Goal: Information Seeking & Learning: Learn about a topic

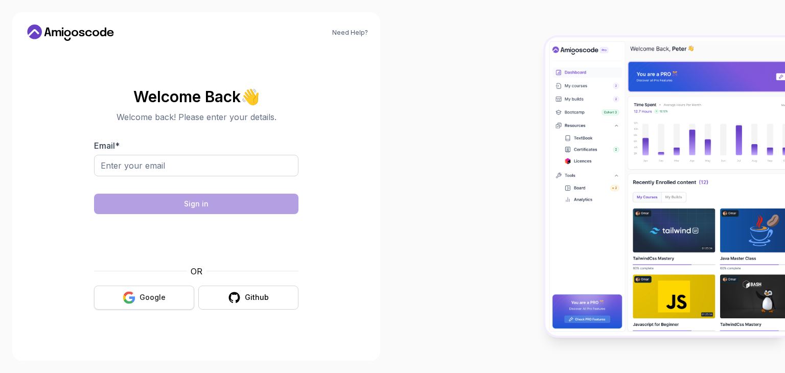
click at [154, 299] on div "Google" at bounding box center [153, 297] width 26 height 10
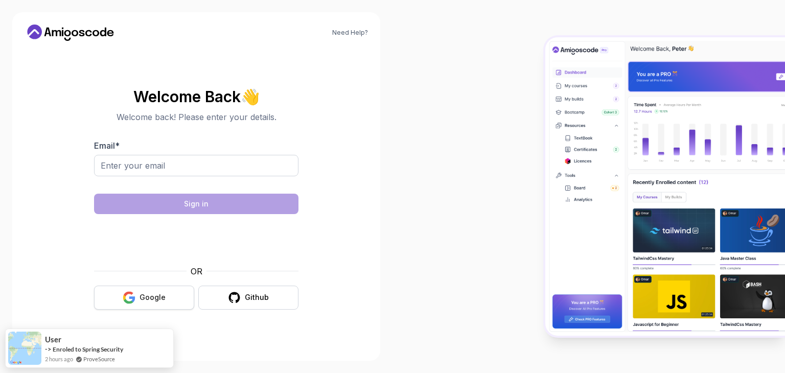
click at [143, 300] on div "Google" at bounding box center [153, 297] width 26 height 10
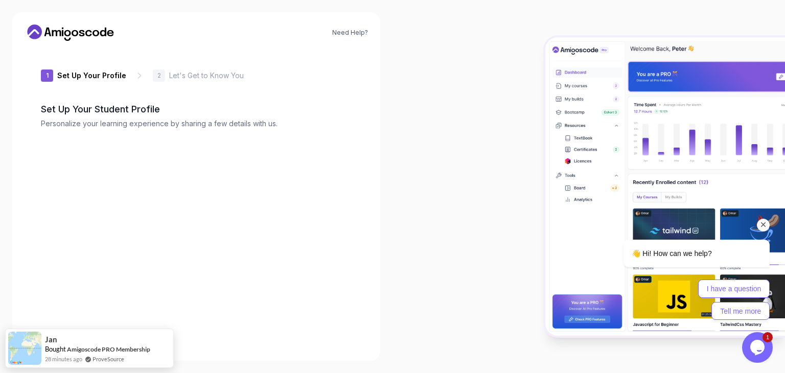
type input "loftyiguanaf7a6f"
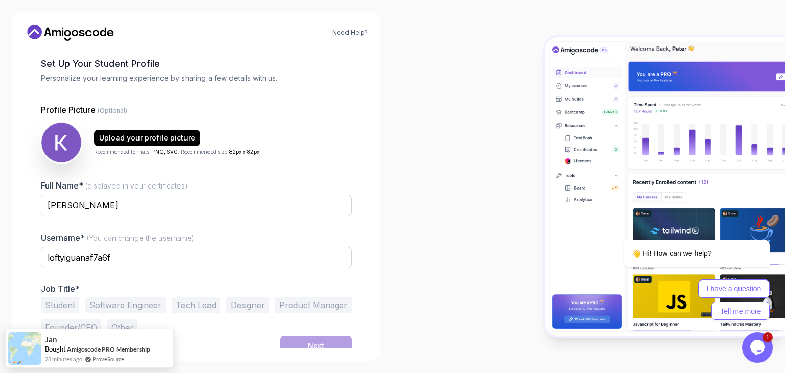
scroll to position [53, 0]
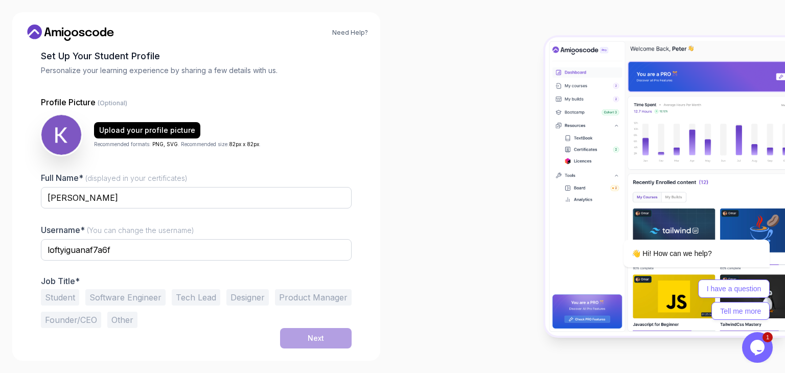
click at [62, 299] on button "Student" at bounding box center [60, 297] width 38 height 16
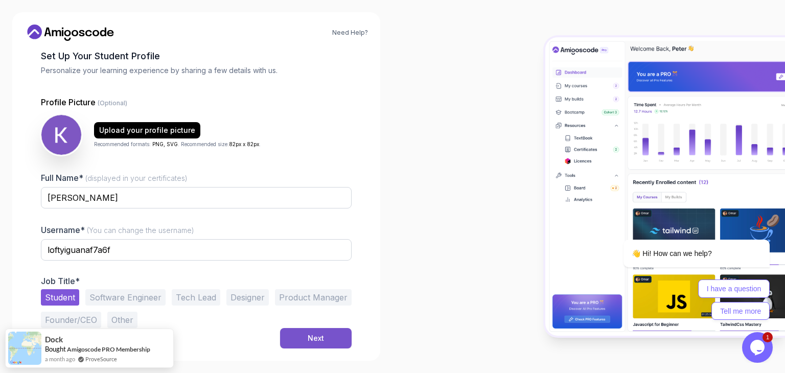
click at [316, 342] on div "Next" at bounding box center [316, 338] width 16 height 10
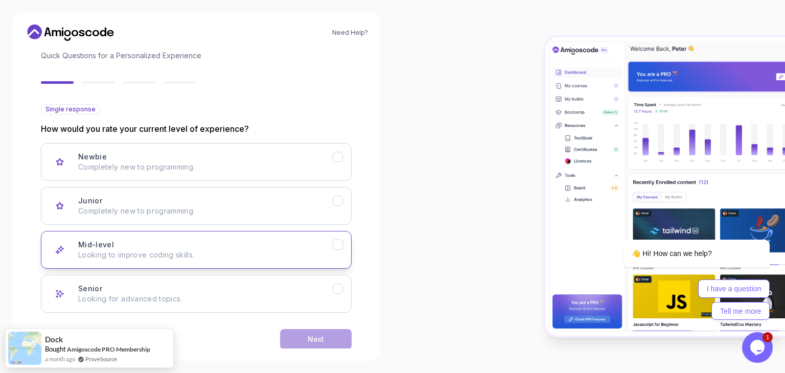
scroll to position [84, 0]
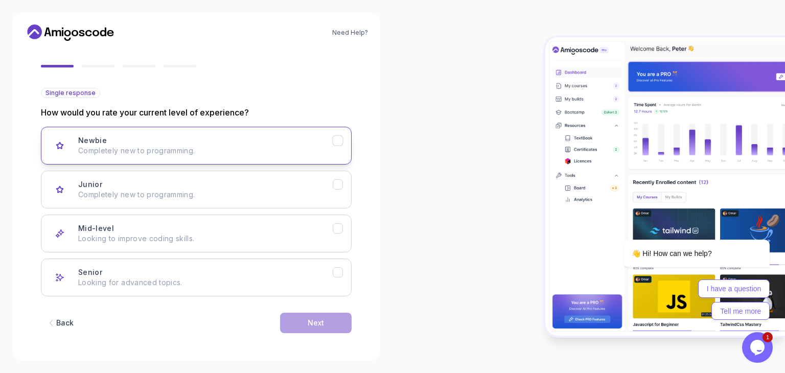
click at [119, 150] on p "Completely new to programming." at bounding box center [205, 151] width 255 height 10
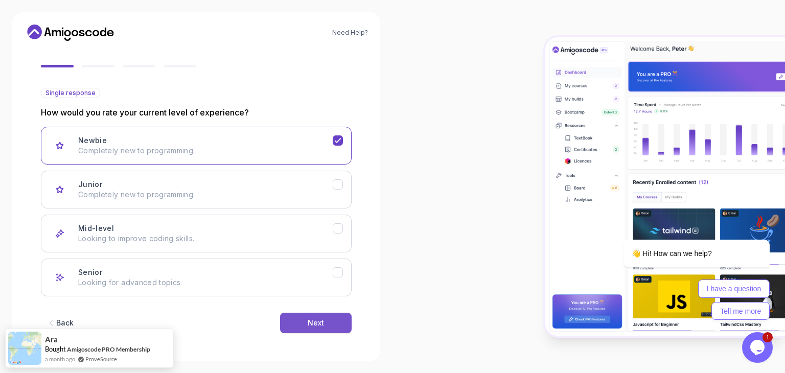
click at [322, 326] on div "Next" at bounding box center [316, 323] width 16 height 10
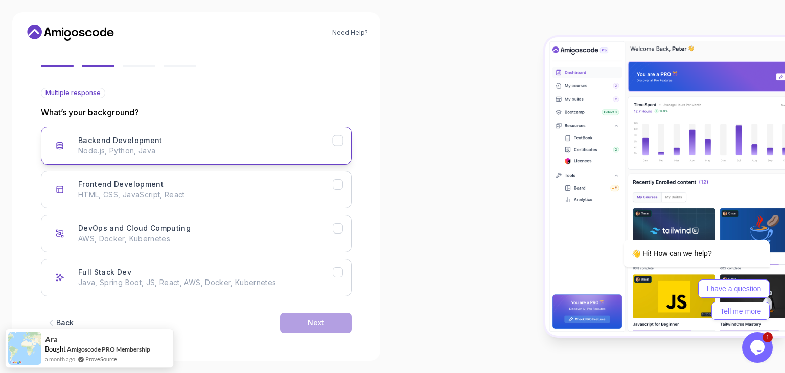
click at [168, 147] on p "Node.js, Python, Java" at bounding box center [205, 151] width 255 height 10
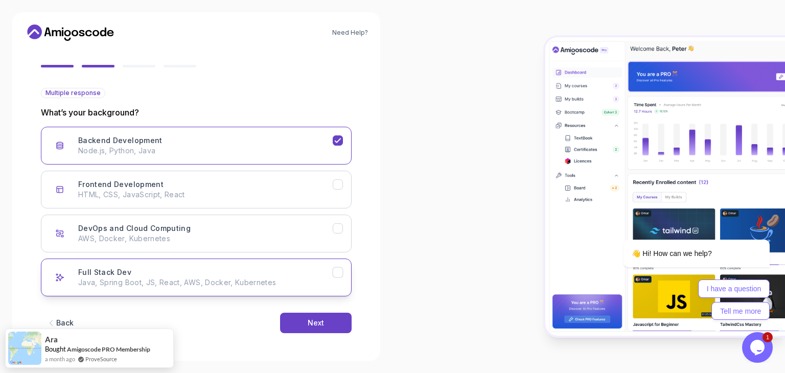
click at [229, 287] on button "Full Stack Dev Java, Spring Boot, JS, React, AWS, Docker, Kubernetes" at bounding box center [196, 278] width 311 height 38
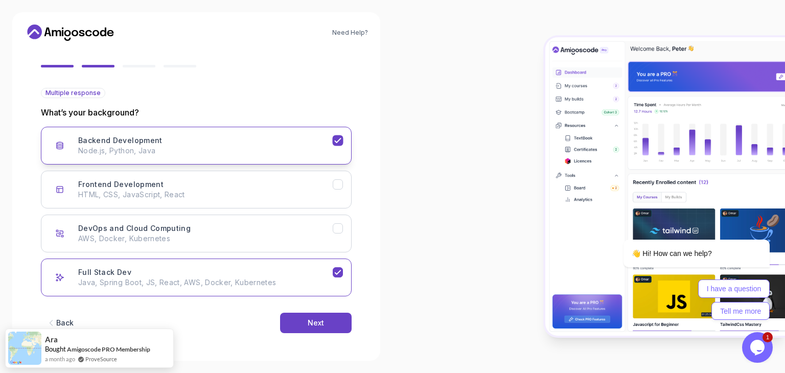
click at [238, 139] on div "Backend Development Node.js, Python, Java" at bounding box center [205, 145] width 255 height 20
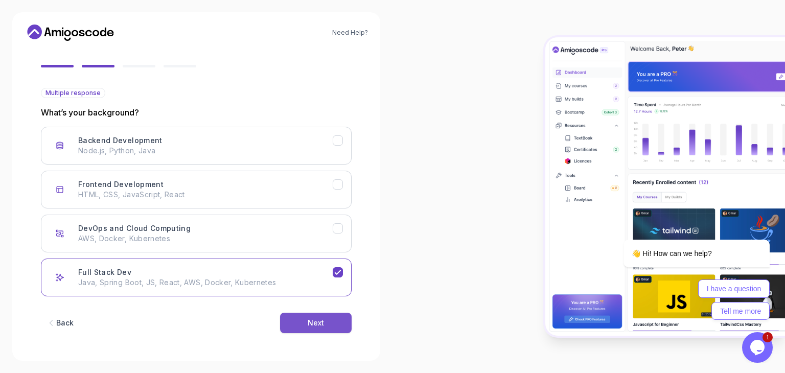
click at [304, 325] on button "Next" at bounding box center [316, 323] width 72 height 20
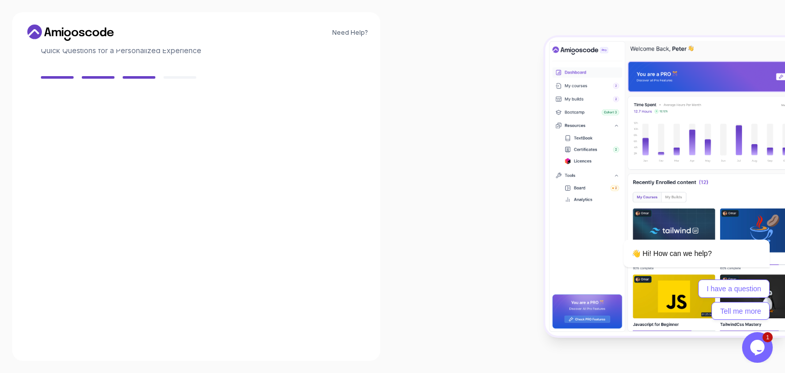
scroll to position [73, 0]
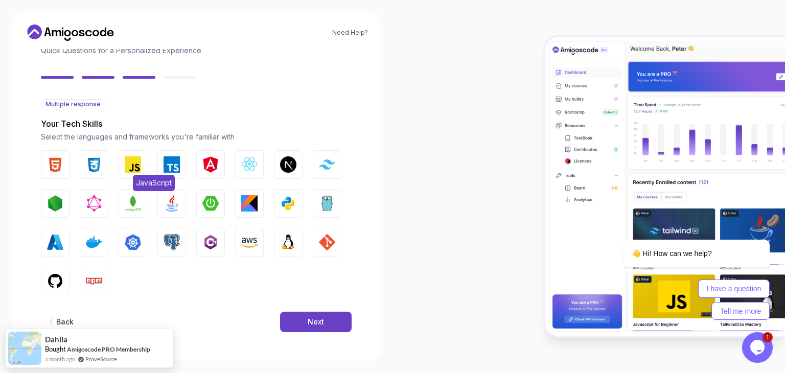
click at [128, 158] on img "button" at bounding box center [133, 164] width 16 height 16
click at [49, 166] on img "button" at bounding box center [55, 164] width 16 height 16
click at [94, 162] on img "button" at bounding box center [94, 164] width 16 height 16
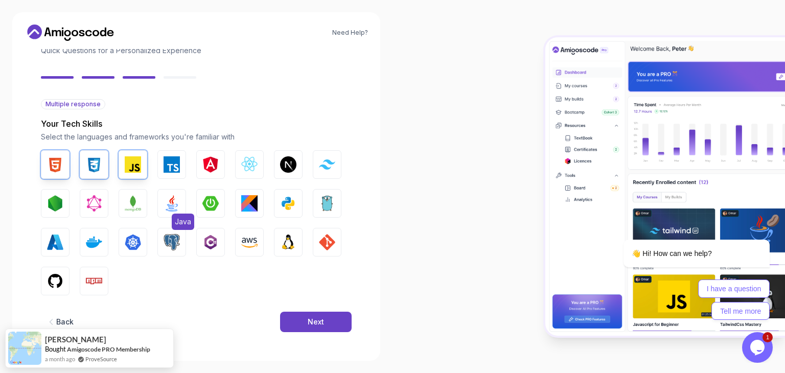
click at [166, 205] on img "button" at bounding box center [172, 203] width 16 height 16
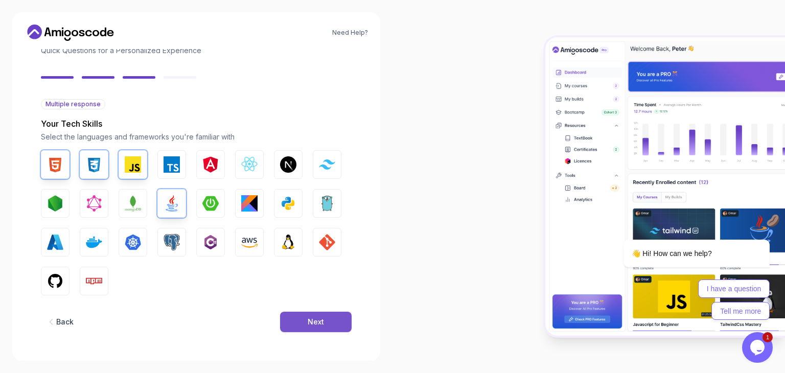
click at [298, 326] on button "Next" at bounding box center [316, 322] width 72 height 20
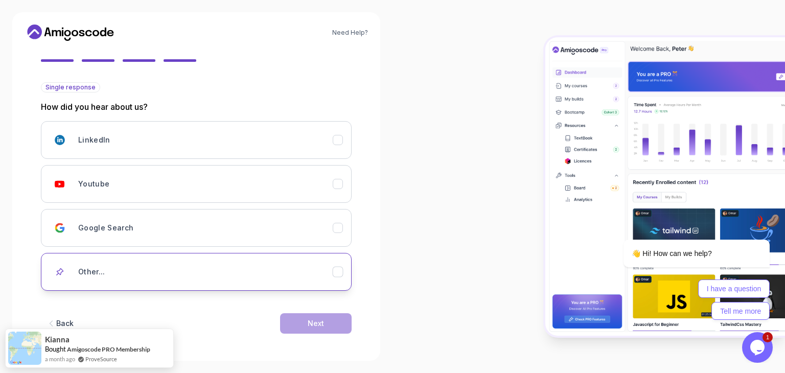
scroll to position [90, 0]
click at [122, 268] on div "Other..." at bounding box center [205, 271] width 255 height 20
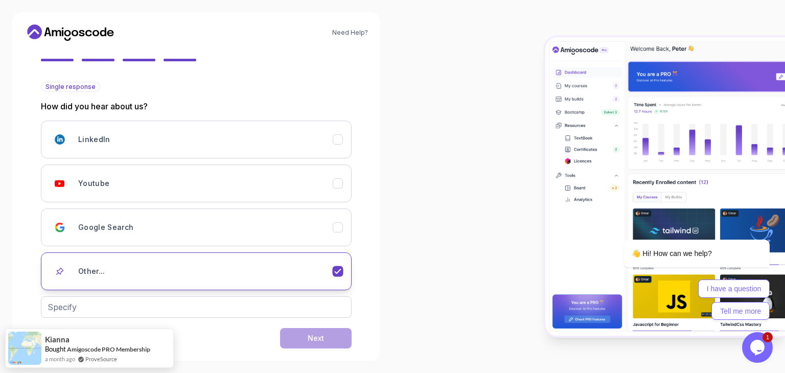
click at [129, 266] on div "Other..." at bounding box center [205, 271] width 255 height 20
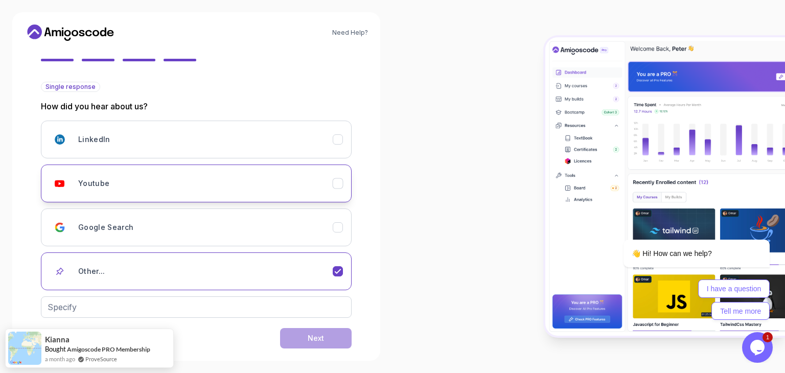
click at [102, 187] on h3 "Youtube" at bounding box center [93, 183] width 31 height 10
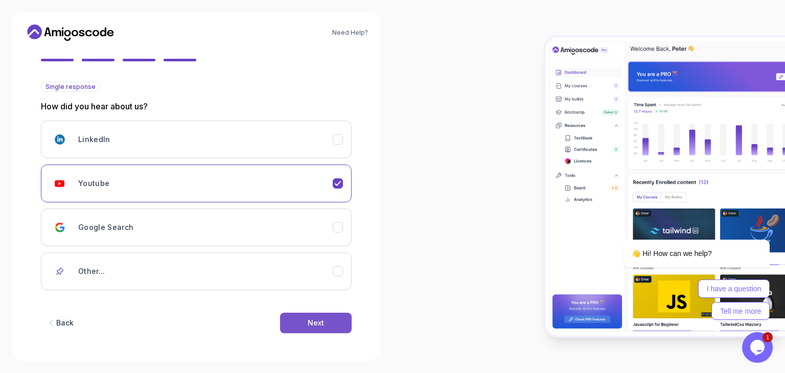
click at [314, 325] on div "Next" at bounding box center [316, 323] width 16 height 10
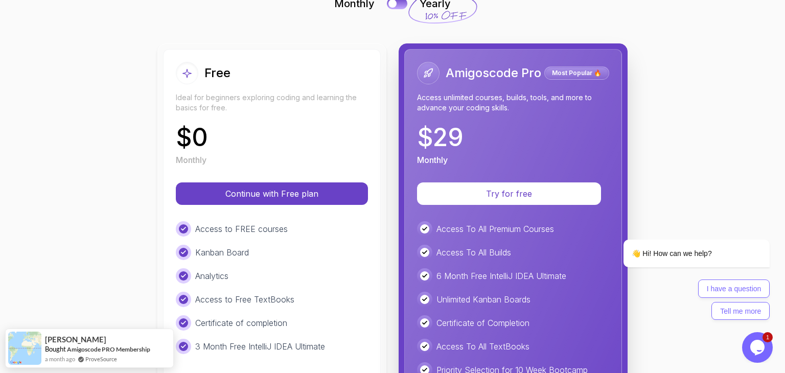
scroll to position [102, 0]
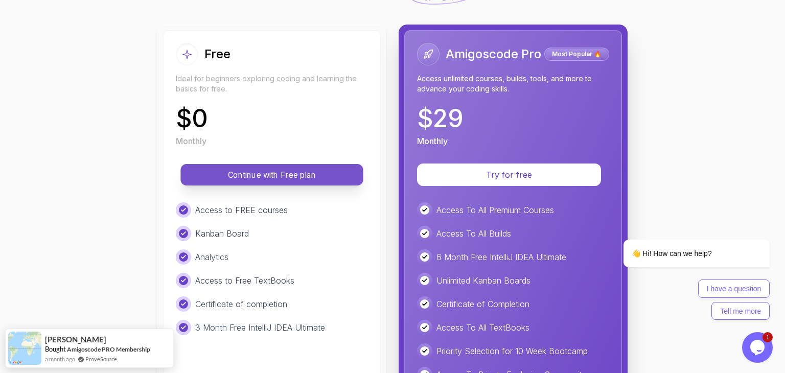
click at [250, 177] on p "Continue with Free plan" at bounding box center [271, 175] width 159 height 12
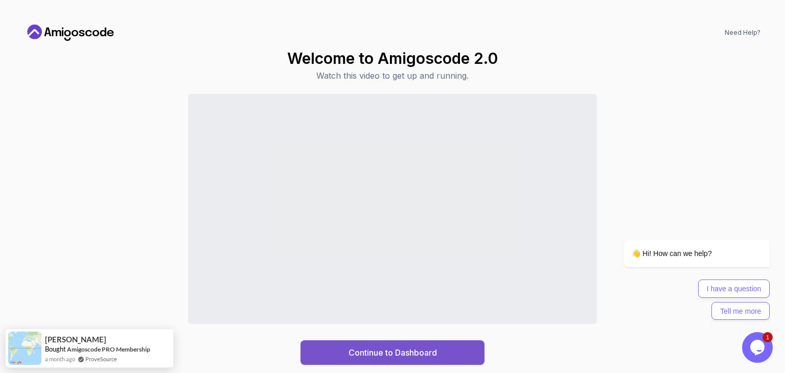
click at [362, 355] on div "Continue to Dashboard" at bounding box center [393, 353] width 88 height 12
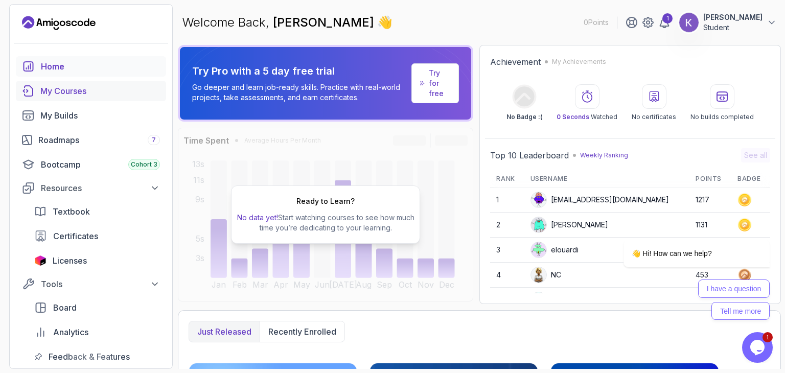
click at [42, 88] on div "My Courses" at bounding box center [100, 91] width 120 height 12
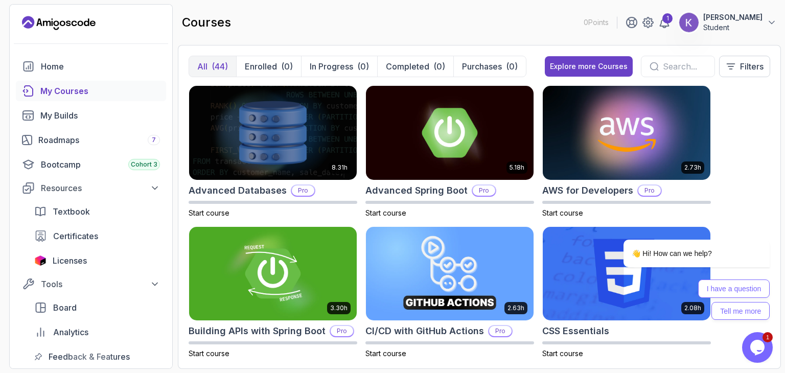
click at [664, 64] on input "text" at bounding box center [684, 66] width 43 height 12
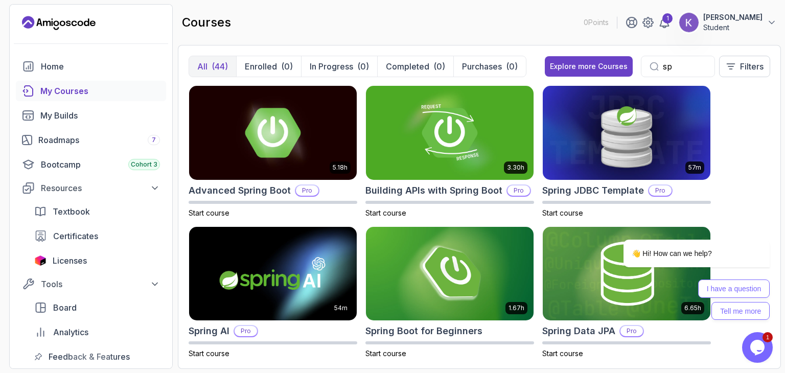
type input "sp"
click at [491, 33] on div "courses 0 Points 1 [PERSON_NAME] Student" at bounding box center [479, 22] width 603 height 37
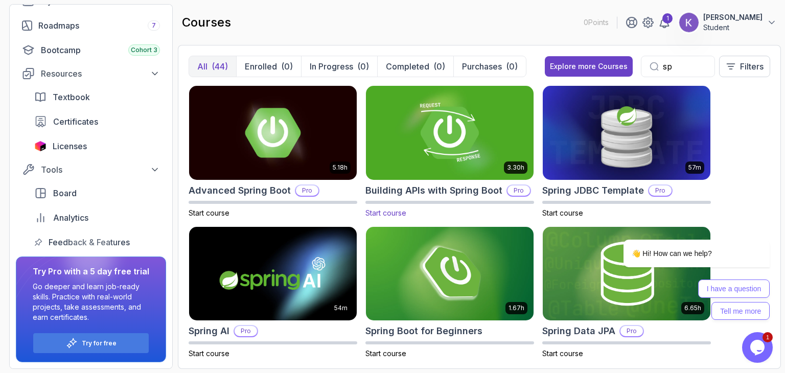
click at [411, 112] on img at bounding box center [450, 132] width 176 height 99
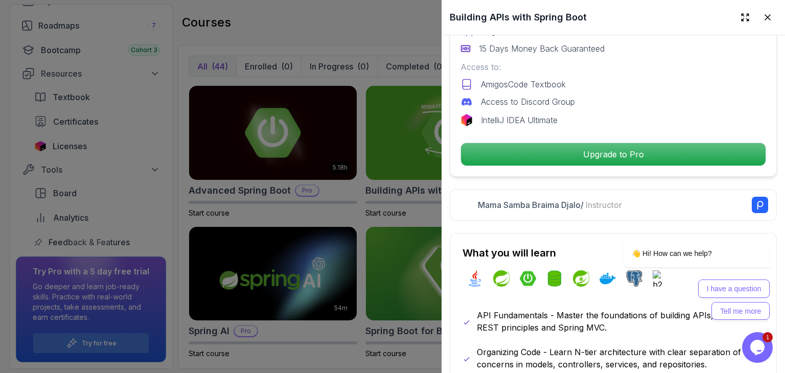
scroll to position [358, 0]
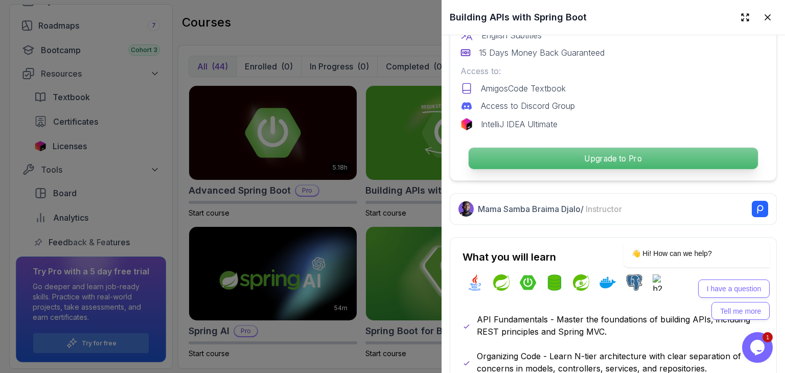
click at [546, 151] on p "Upgrade to Pro" at bounding box center [613, 158] width 289 height 21
